Goal: Information Seeking & Learning: Learn about a topic

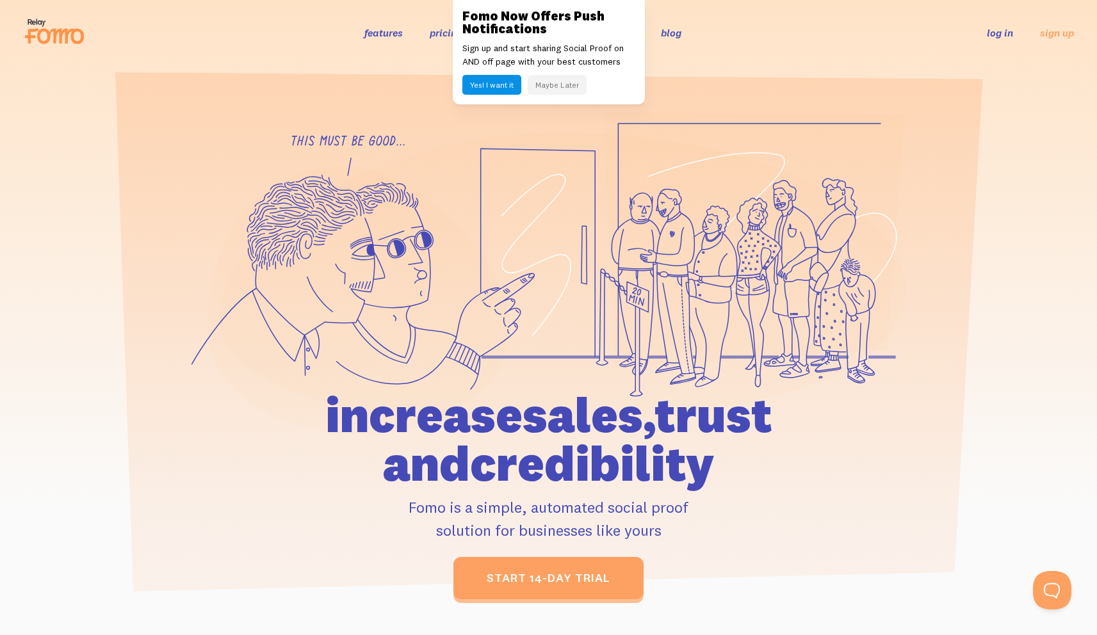
click at [553, 83] on button "Maybe Later" at bounding box center [557, 85] width 59 height 20
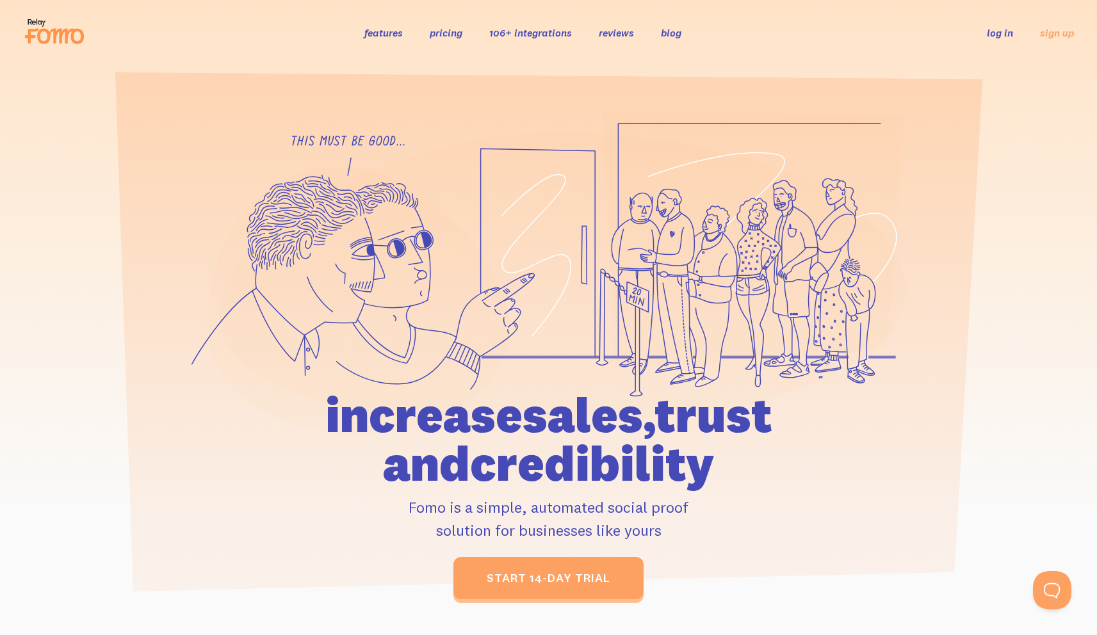
click at [444, 30] on link "pricing" at bounding box center [446, 32] width 33 height 13
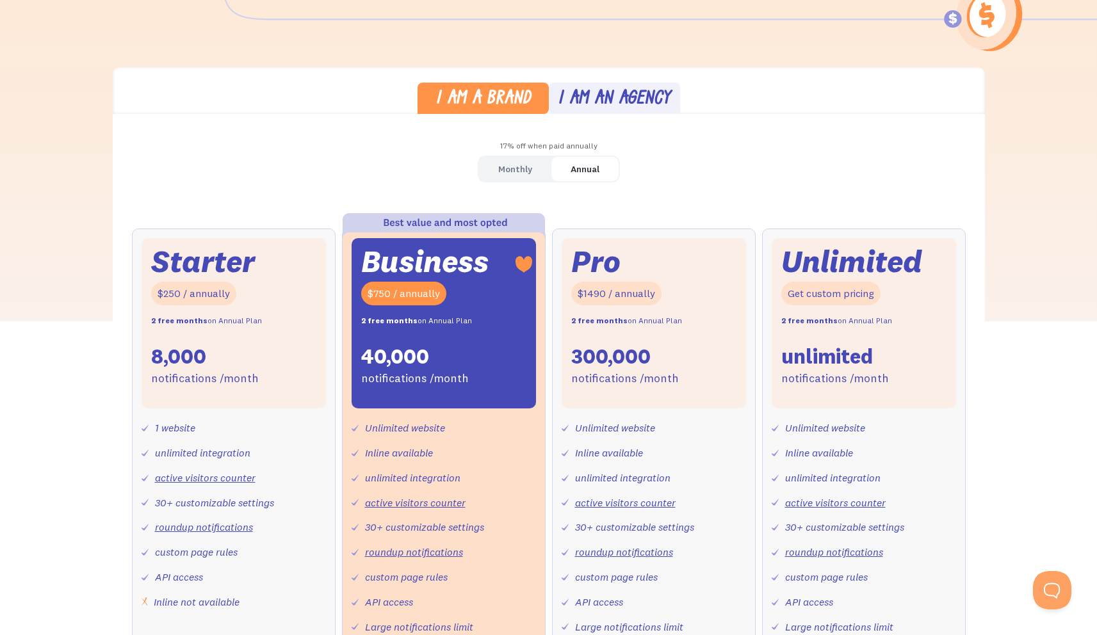
scroll to position [293, 0]
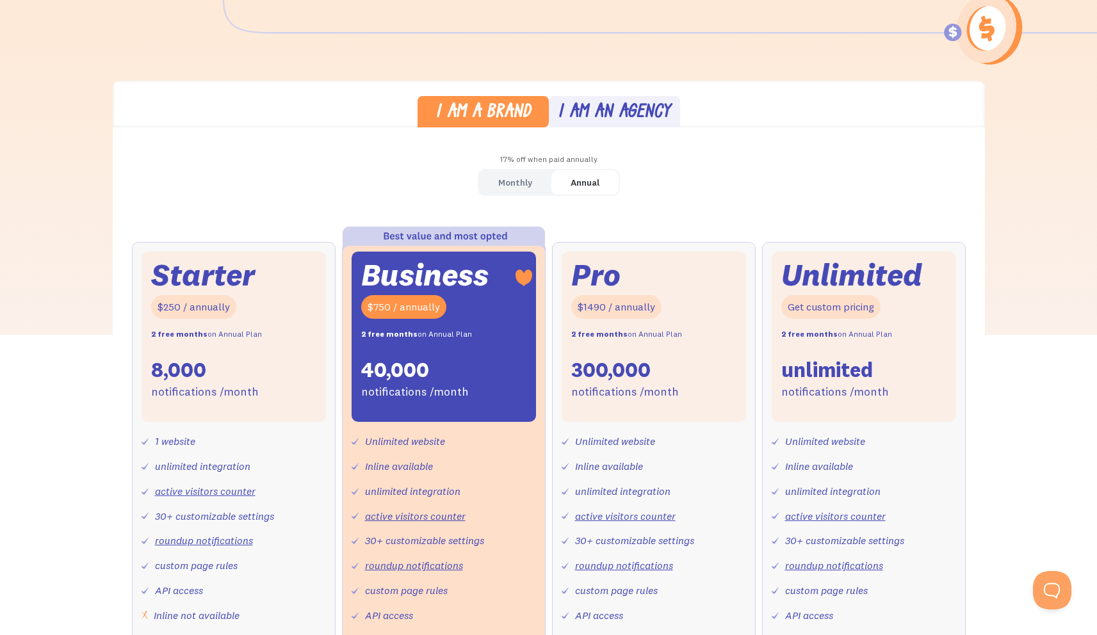
click at [524, 182] on div "Monthly" at bounding box center [515, 183] width 34 height 19
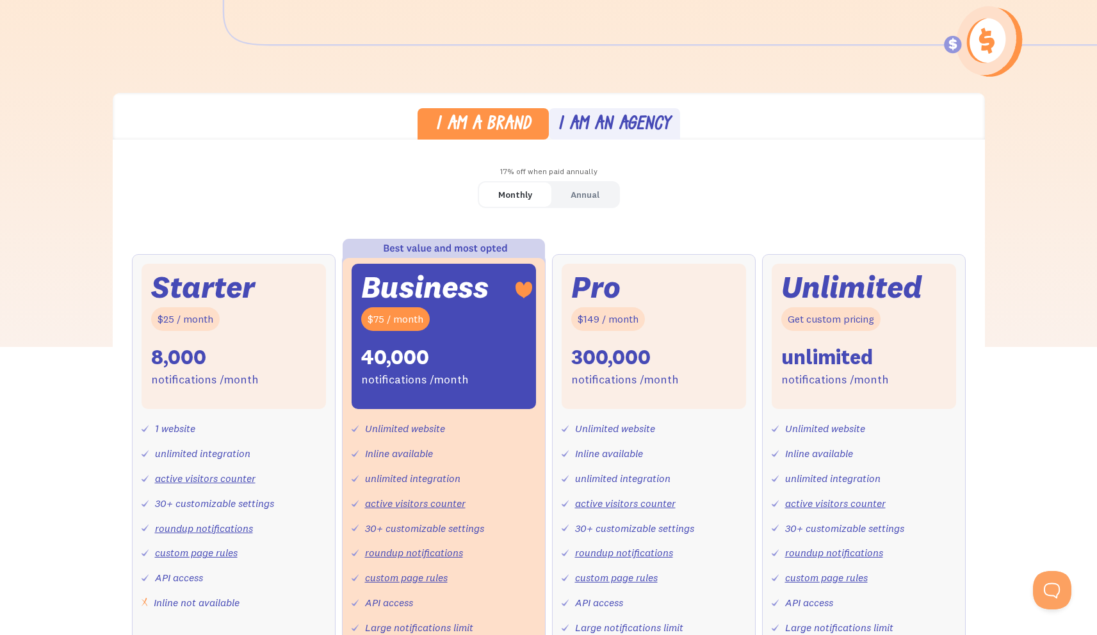
scroll to position [204, 0]
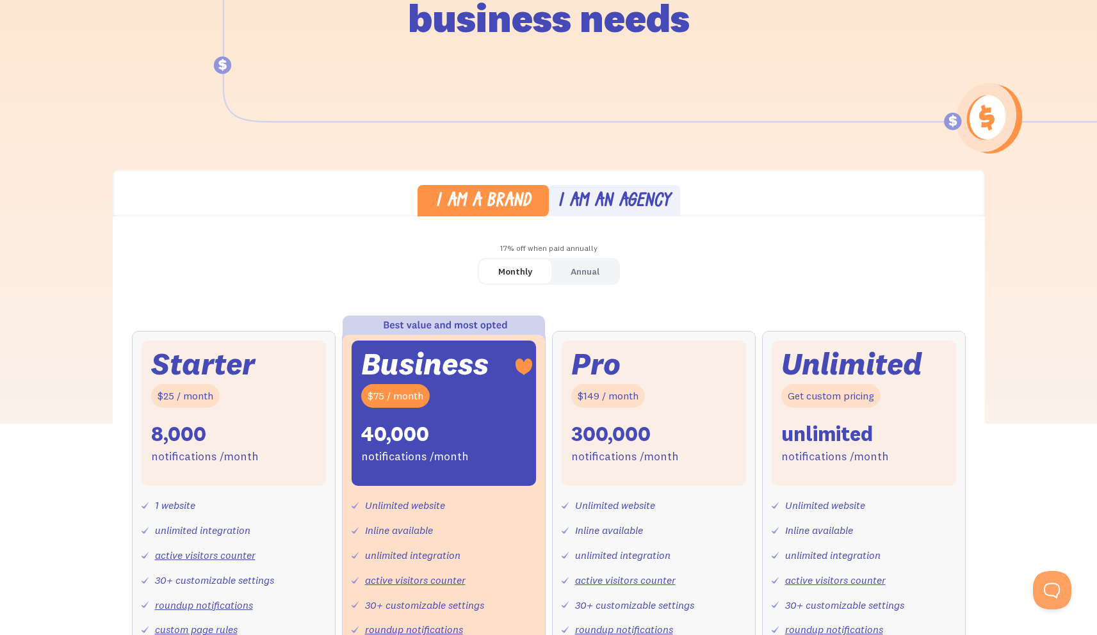
click at [588, 267] on div "Annual" at bounding box center [585, 272] width 29 height 19
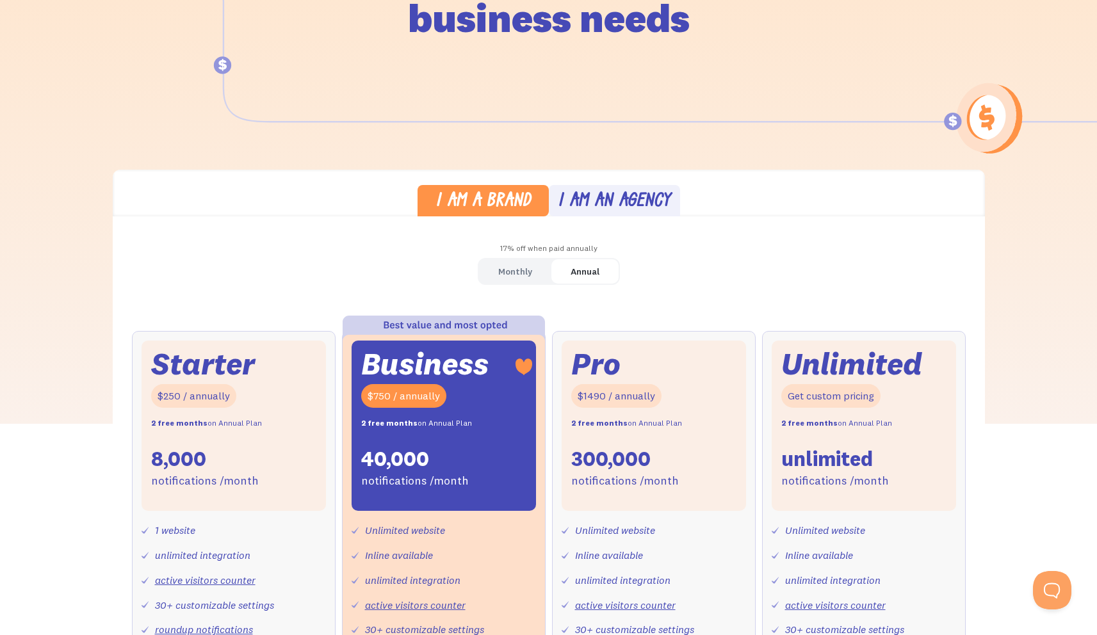
click at [77, 307] on div "I am a brand I am an agency 17% off when paid annually Monthly Annual Starter $…" at bounding box center [548, 508] width 1097 height 677
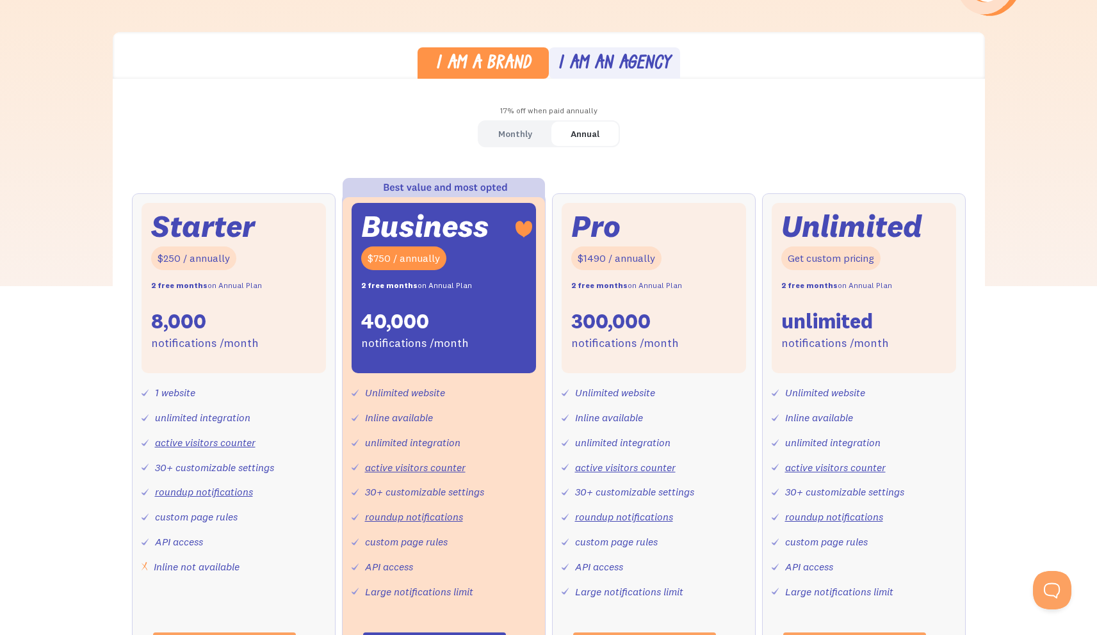
scroll to position [0, 0]
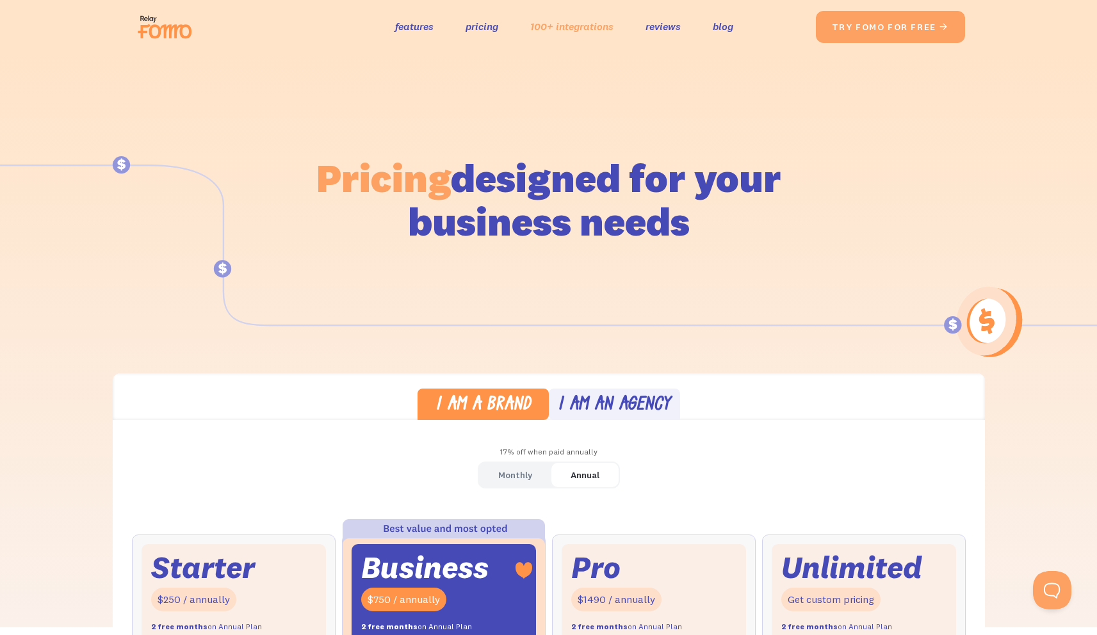
click at [587, 28] on link "100+ integrations" at bounding box center [571, 26] width 83 height 19
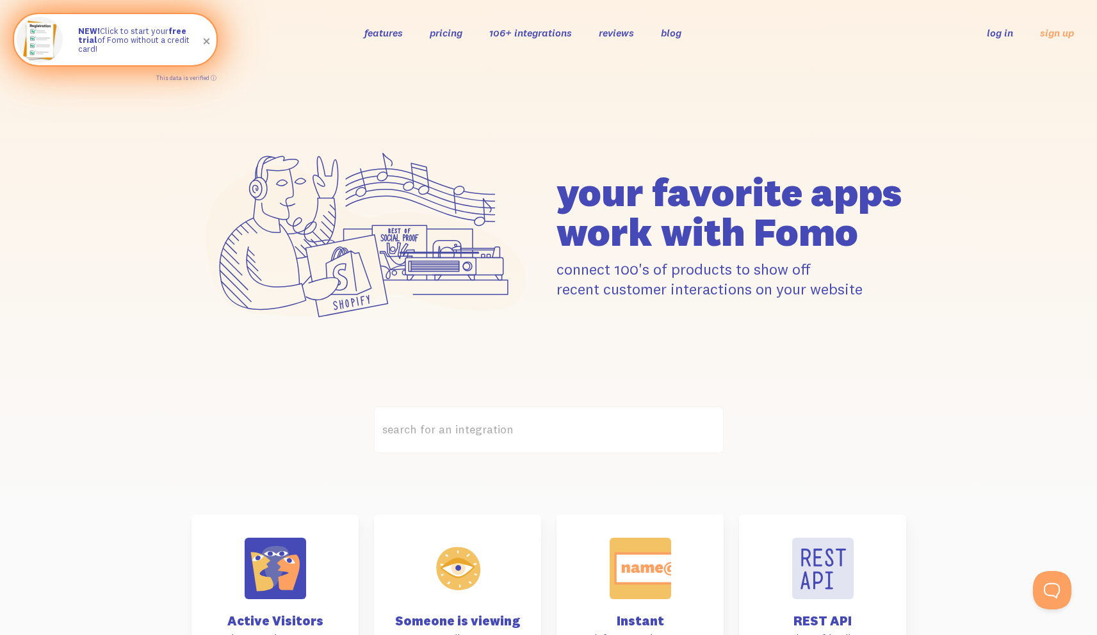
click at [188, 63] on div "NEW! Click to start your free trial of Fomo without a credit card!" at bounding box center [140, 39] width 151 height 51
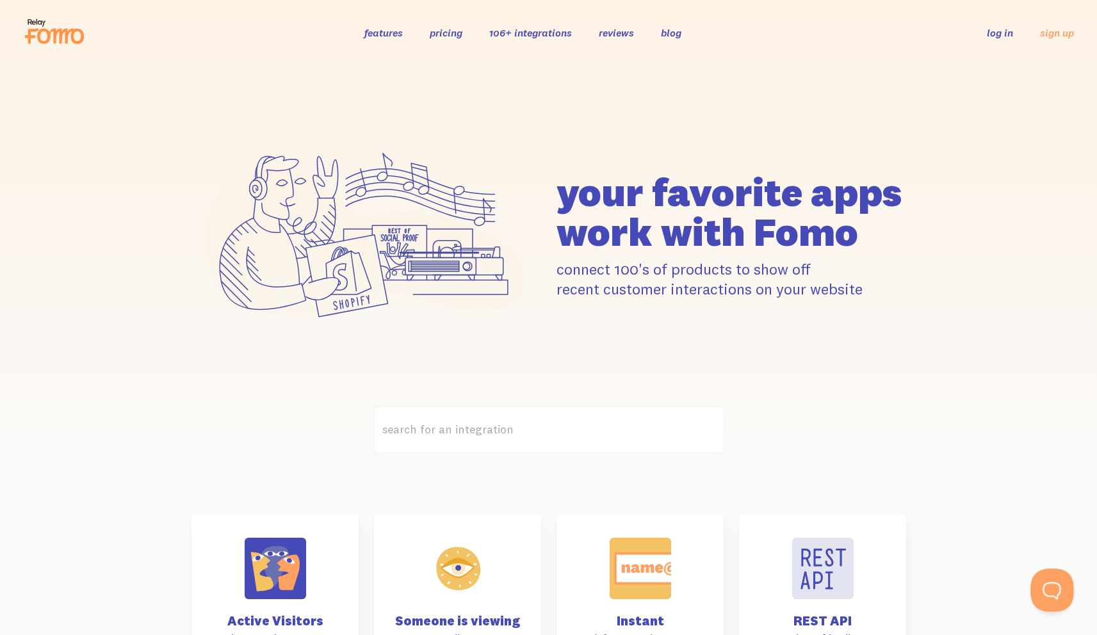
click at [1054, 584] on button "Open Beacon popover" at bounding box center [1050, 588] width 38 height 38
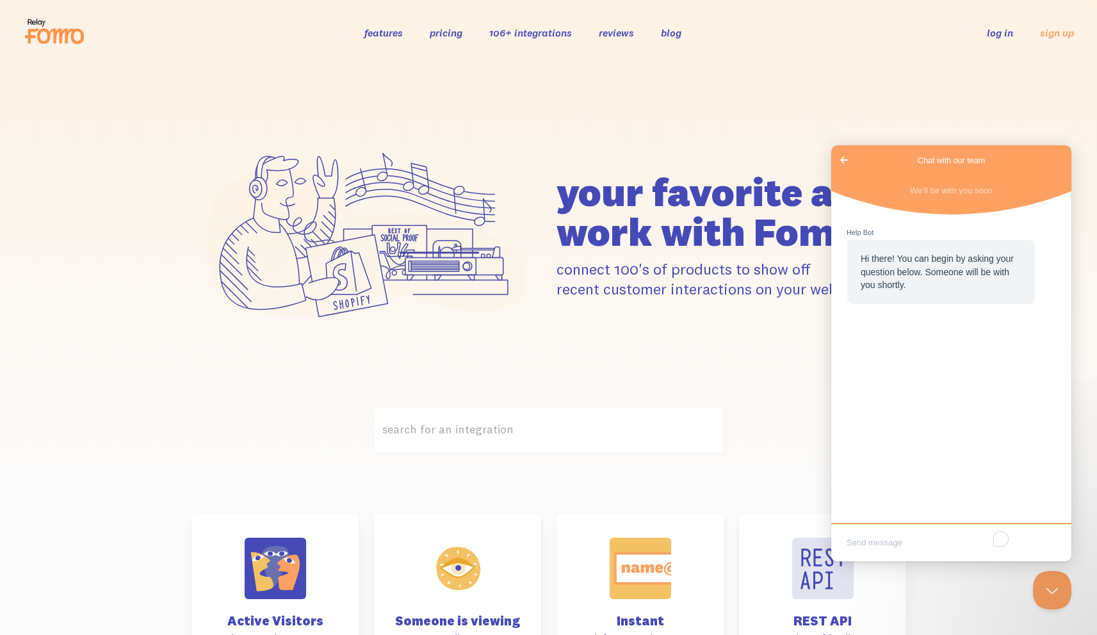
click at [851, 134] on div "your favorite apps" at bounding box center [549, 235] width 730 height 249
click at [849, 159] on span "Go back" at bounding box center [844, 159] width 15 height 15
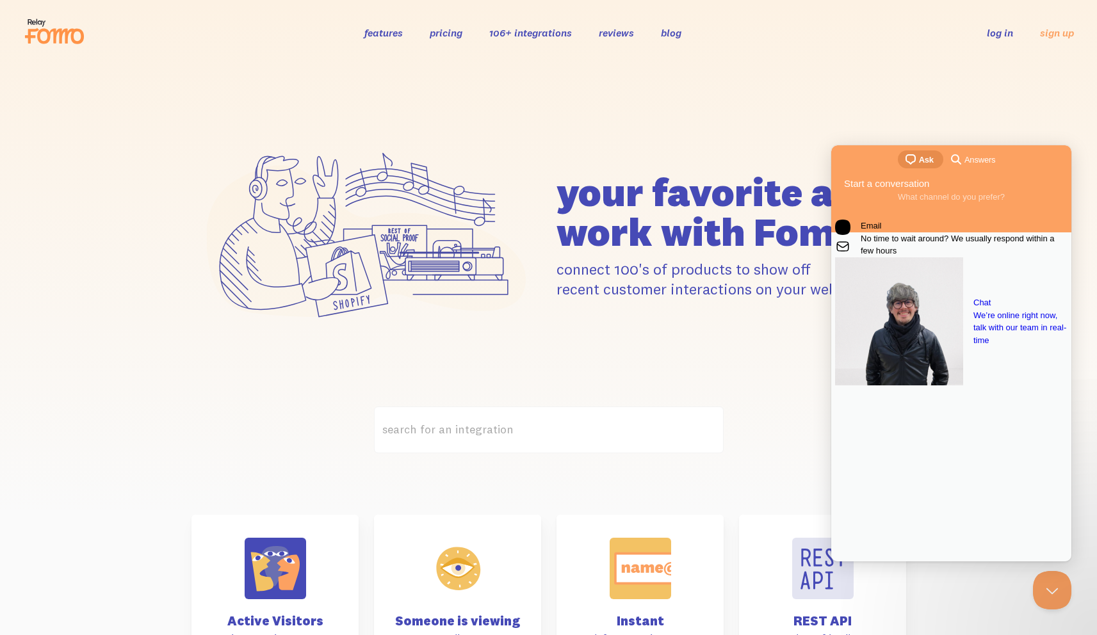
click at [942, 257] on span "No time to wait around? We usually respond within a few hours" at bounding box center [964, 245] width 207 height 25
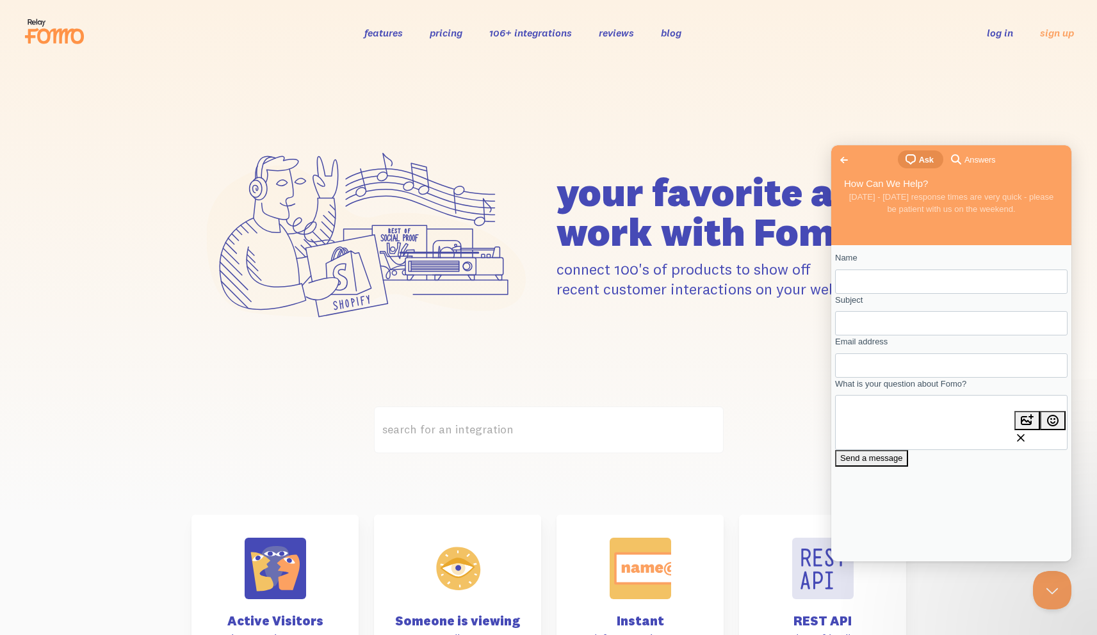
click at [986, 157] on span "Answers" at bounding box center [980, 160] width 31 height 13
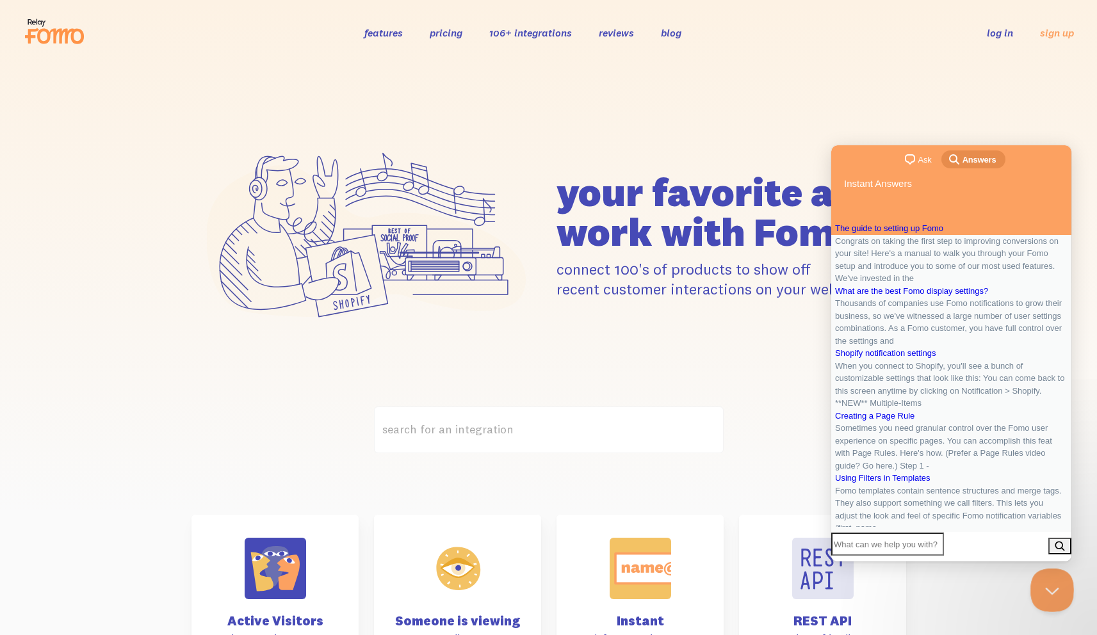
click at [1047, 599] on button "Close Beacon popover" at bounding box center [1050, 588] width 38 height 38
